Goal: Transaction & Acquisition: Purchase product/service

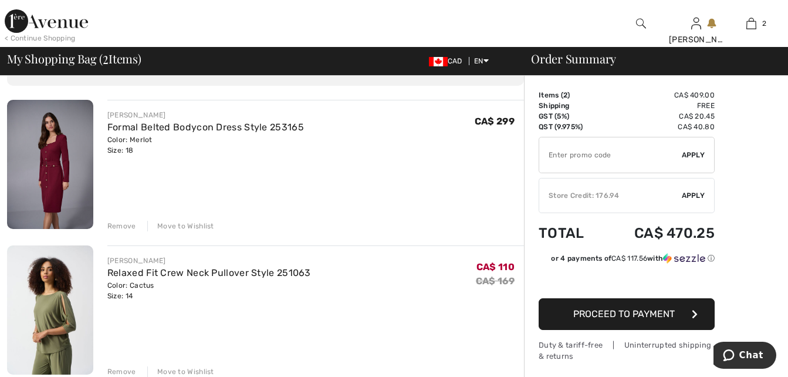
scroll to position [73, 0]
click at [184, 226] on div "Move to Wishlist" at bounding box center [180, 225] width 67 height 11
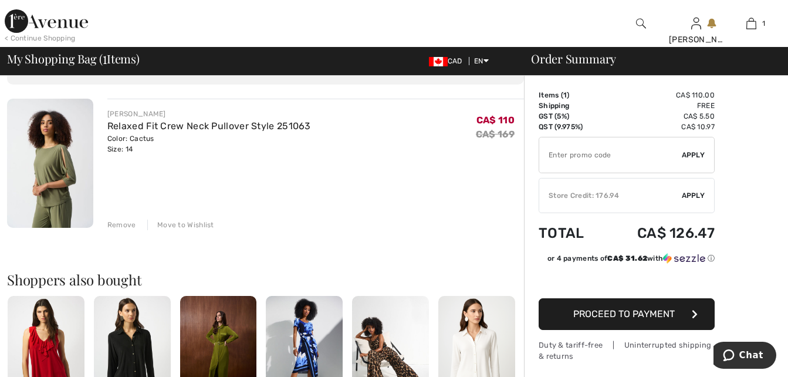
click at [616, 157] on input "TEXT" at bounding box center [610, 154] width 143 height 35
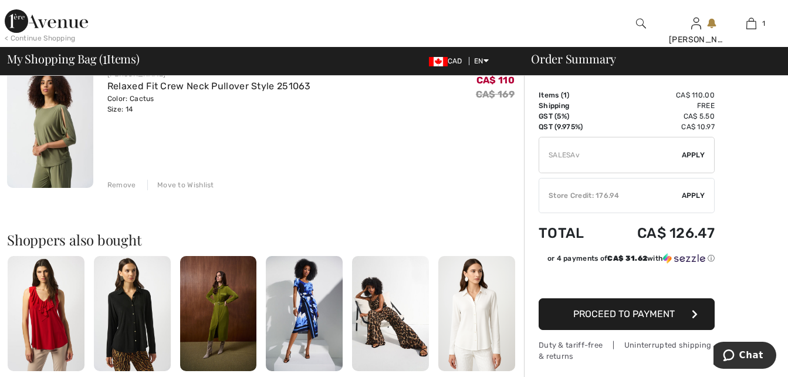
scroll to position [130, 0]
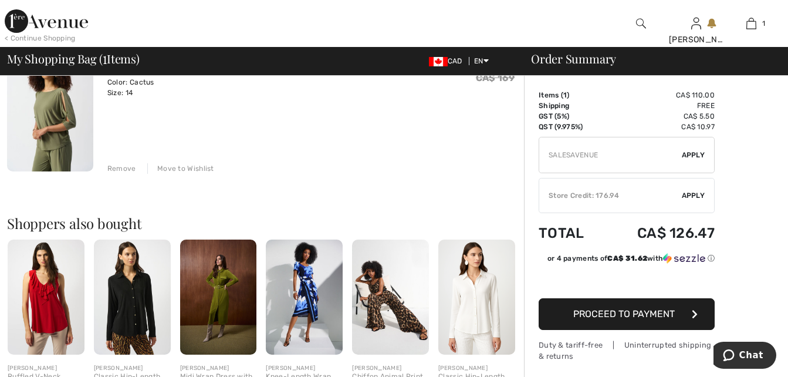
type input "SALESAVENUE"
click at [697, 158] on span "Apply" at bounding box center [693, 155] width 23 height 11
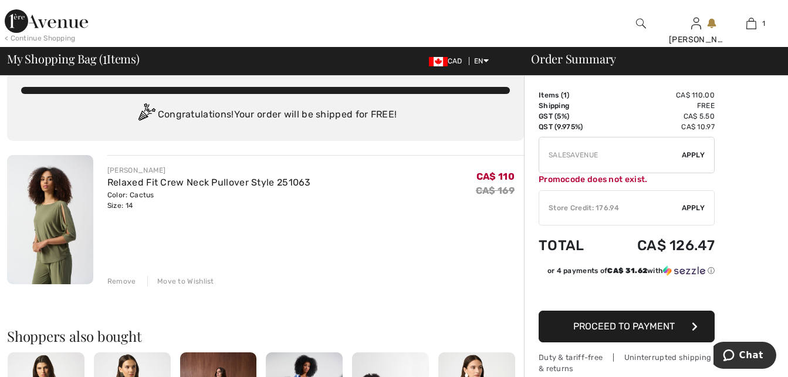
scroll to position [0, 0]
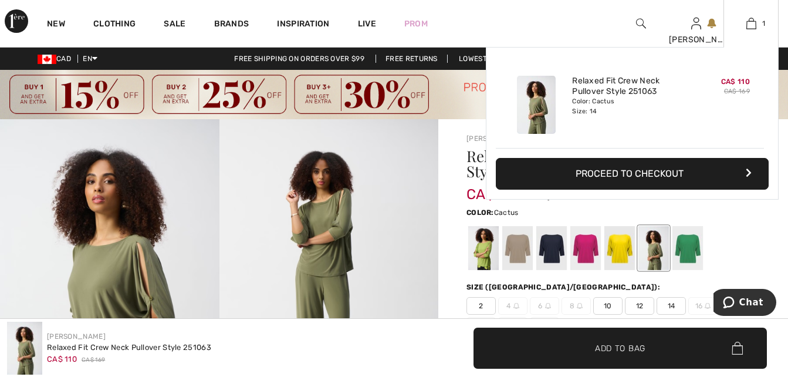
click at [645, 174] on button "Proceed to Checkout" at bounding box center [632, 174] width 273 height 32
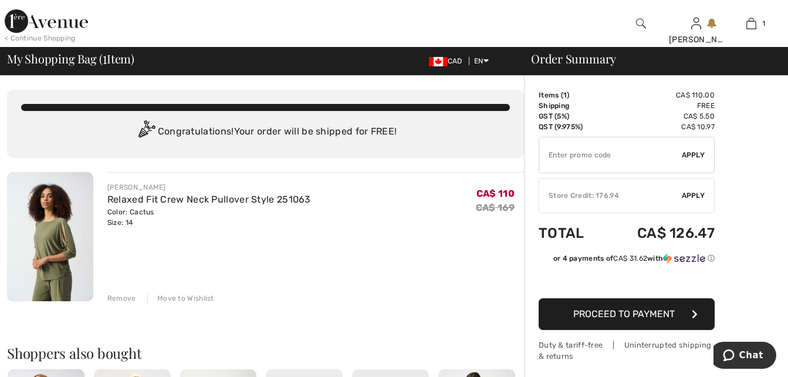
click at [605, 154] on input "TEXT" at bounding box center [610, 154] width 143 height 35
type input "SALEAVENUE"
click at [697, 152] on span "Apply" at bounding box center [693, 155] width 23 height 11
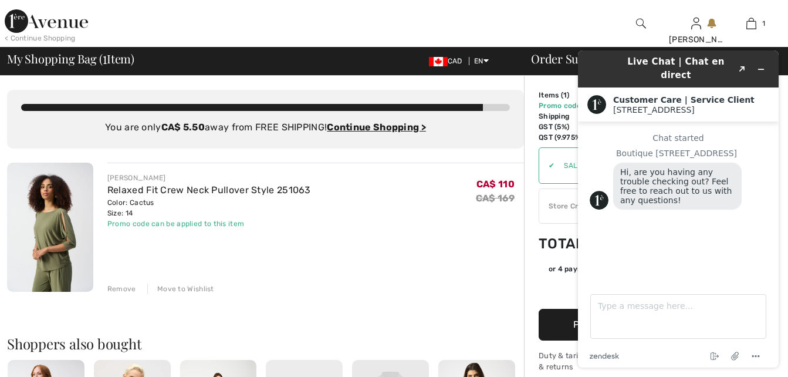
click at [437, 276] on div "JOSEPH RIBKOFF Relaxed Fit Crew Neck Pullover Style 251063 Color: Cactus Size: …" at bounding box center [315, 228] width 417 height 131
click at [644, 318] on textarea "Type a message here..." at bounding box center [678, 316] width 176 height 45
type textarea "no"
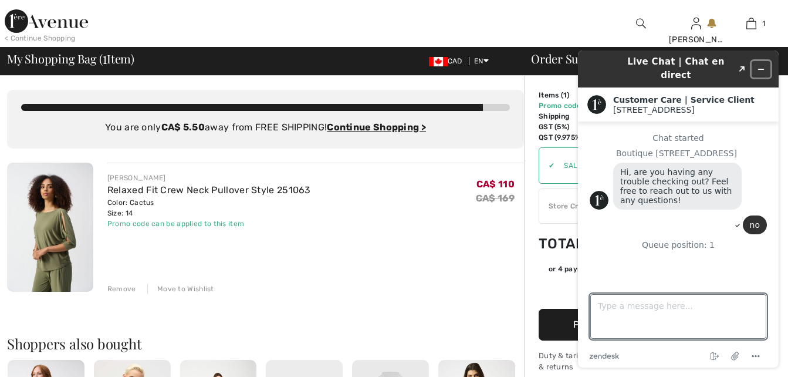
click at [765, 61] on button "Minimize widget" at bounding box center [761, 69] width 19 height 16
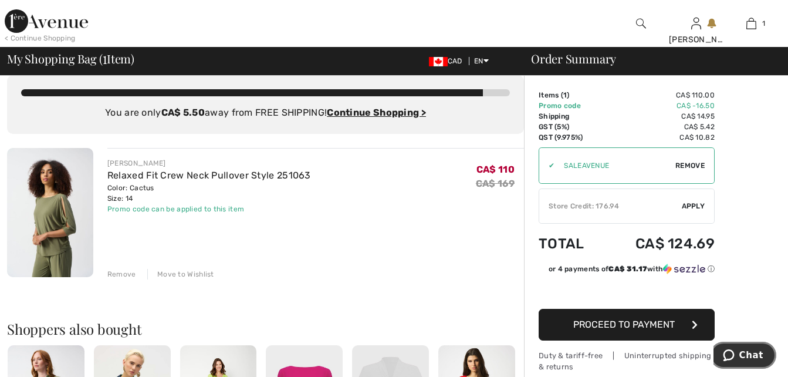
scroll to position [29, 0]
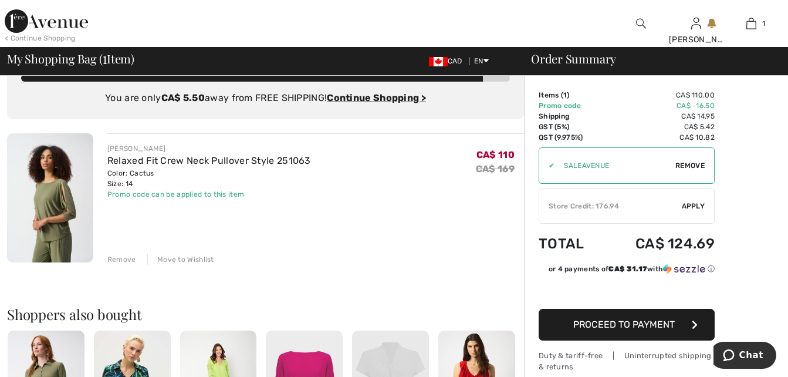
click at [699, 205] on span "Apply" at bounding box center [693, 206] width 23 height 11
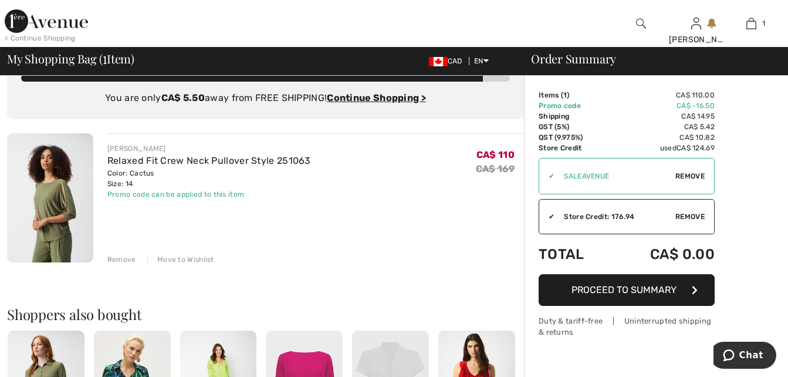
click at [640, 287] on span "Proceed to Summary" at bounding box center [624, 289] width 105 height 11
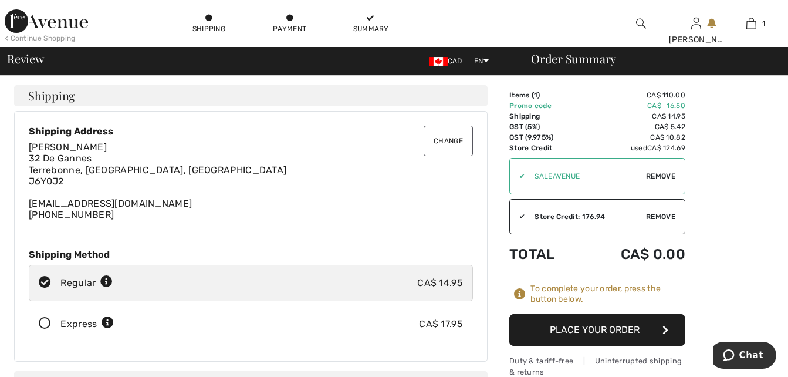
click at [664, 175] on span "Remove" at bounding box center [660, 176] width 29 height 11
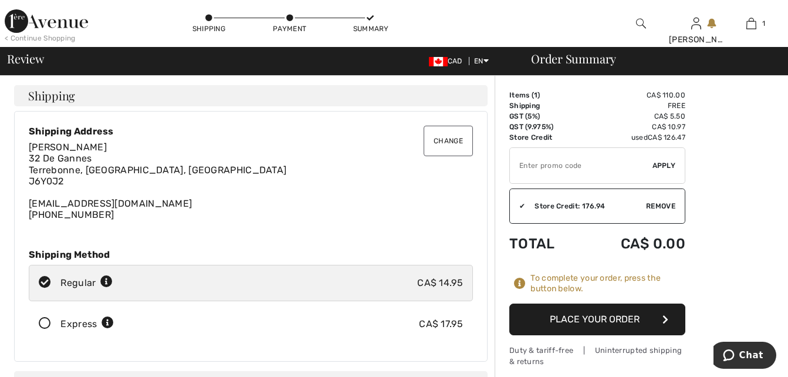
click at [663, 202] on span "Remove" at bounding box center [660, 206] width 29 height 11
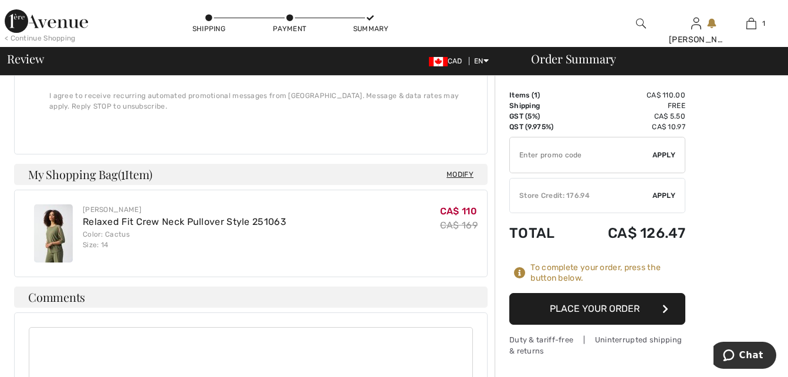
scroll to position [411, 0]
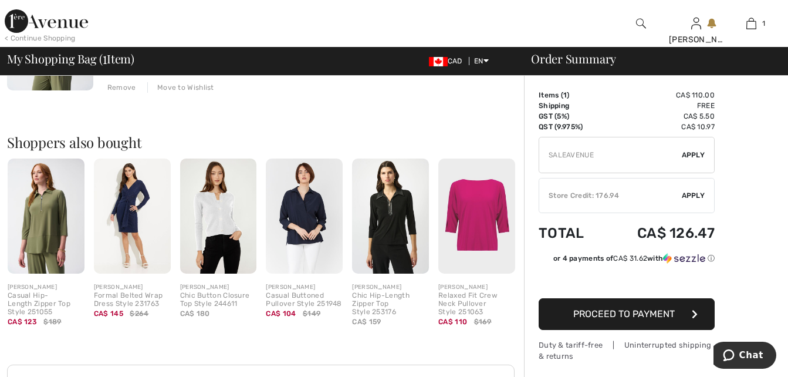
scroll to position [220, 0]
